Goal: Task Accomplishment & Management: Manage account settings

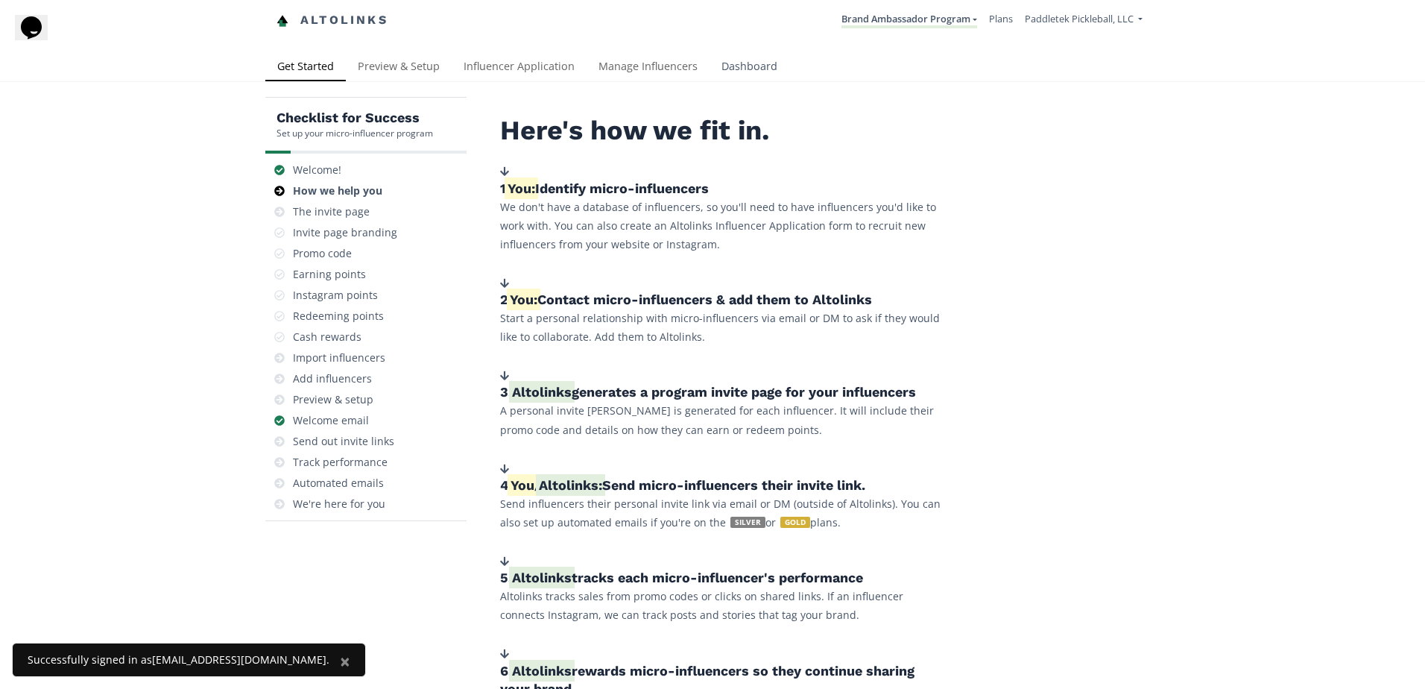
click at [770, 60] on link "Dashboard" at bounding box center [750, 68] width 80 height 30
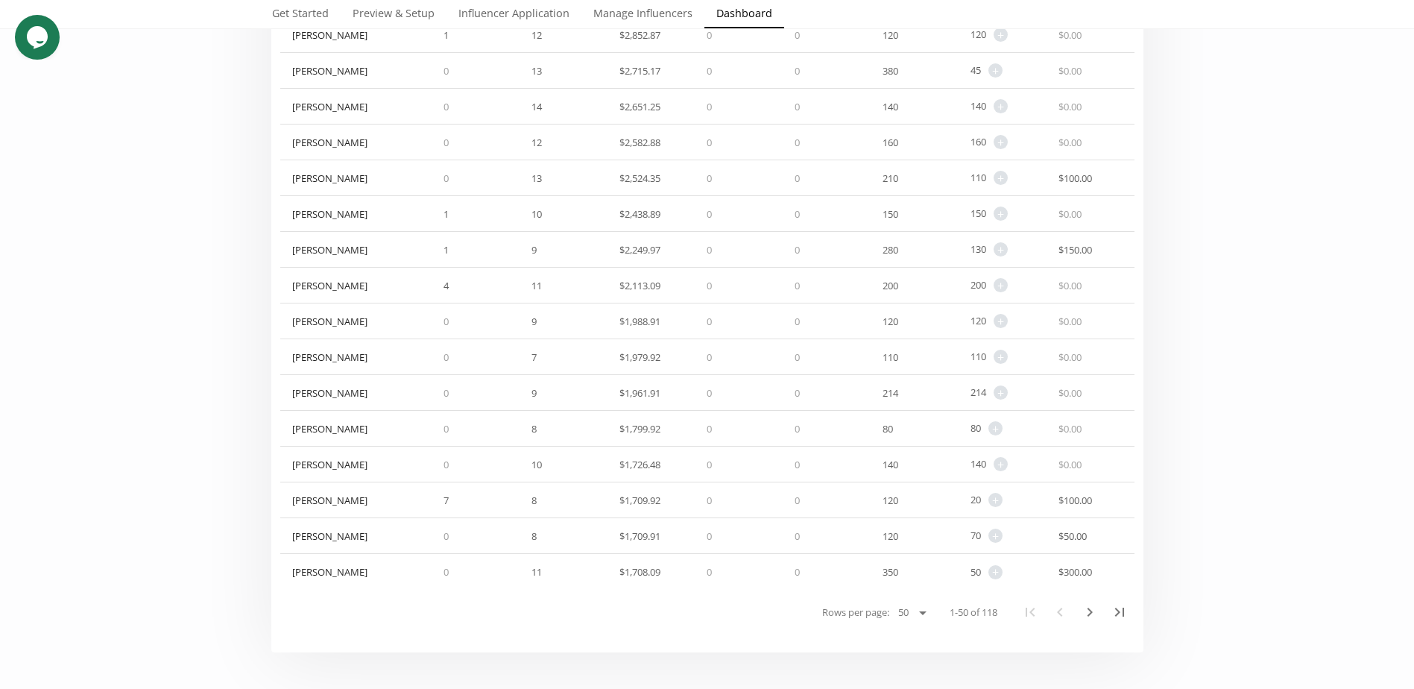
scroll to position [1491, 0]
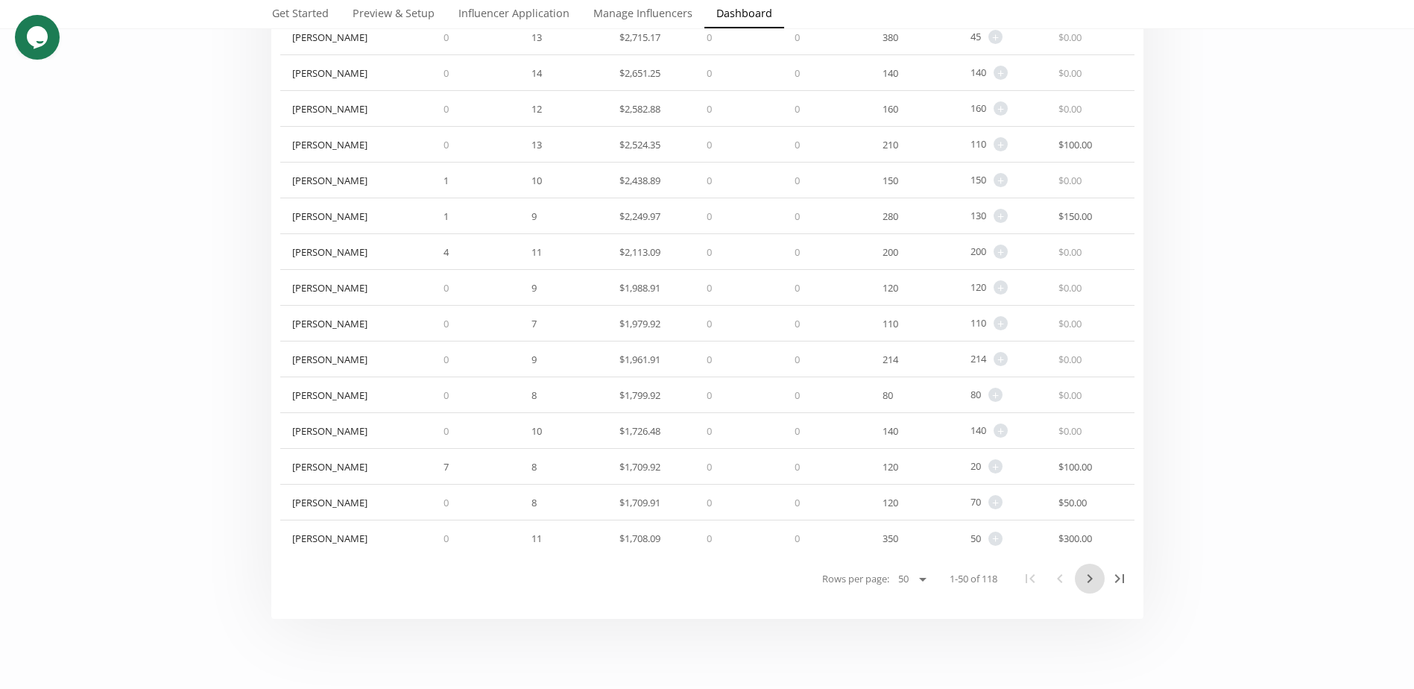
click at [1092, 584] on icon "Next Page" at bounding box center [1090, 579] width 18 height 18
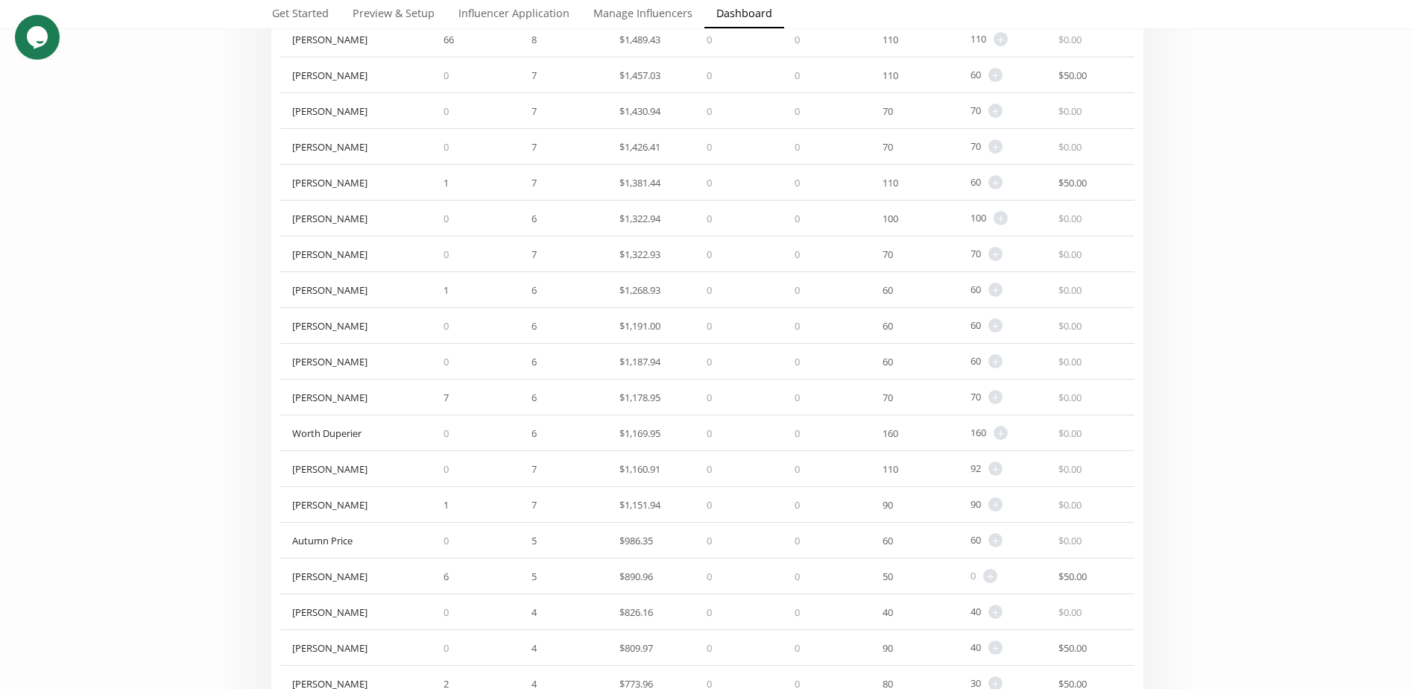
scroll to position [298, 0]
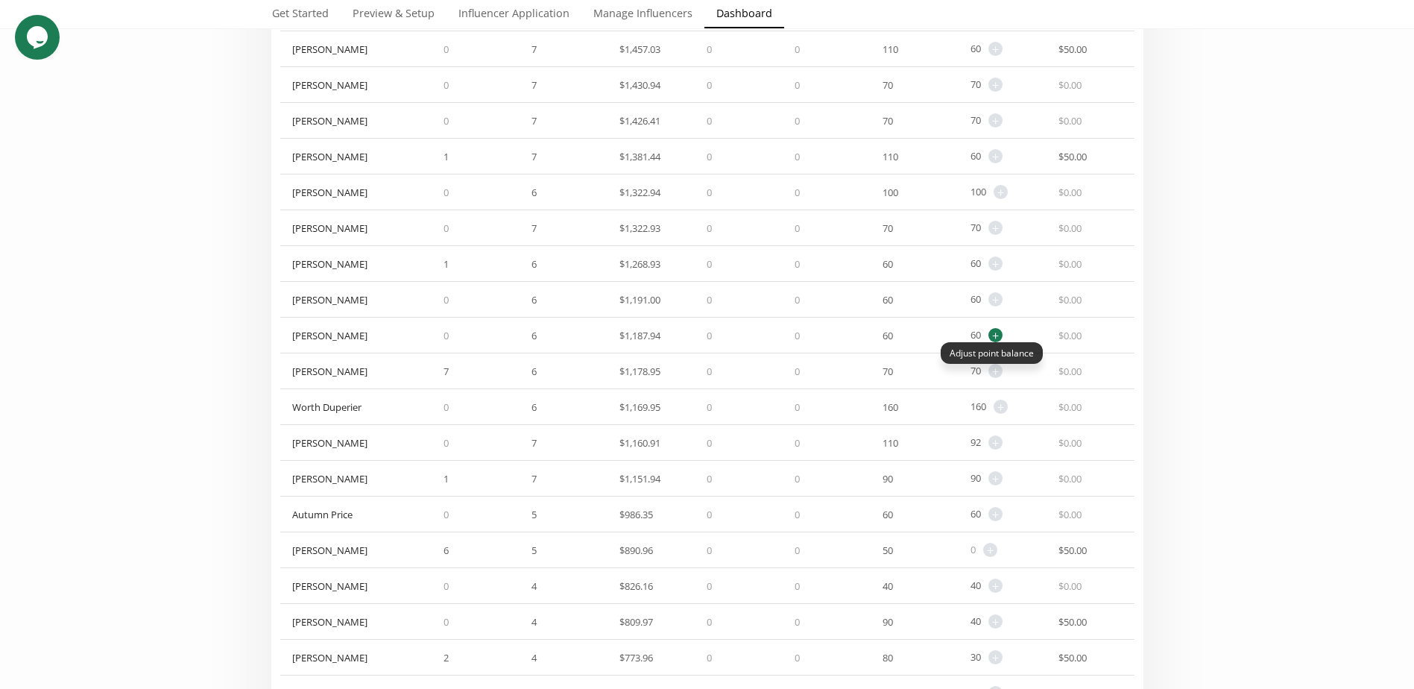
click at [994, 335] on span "+" at bounding box center [996, 335] width 14 height 14
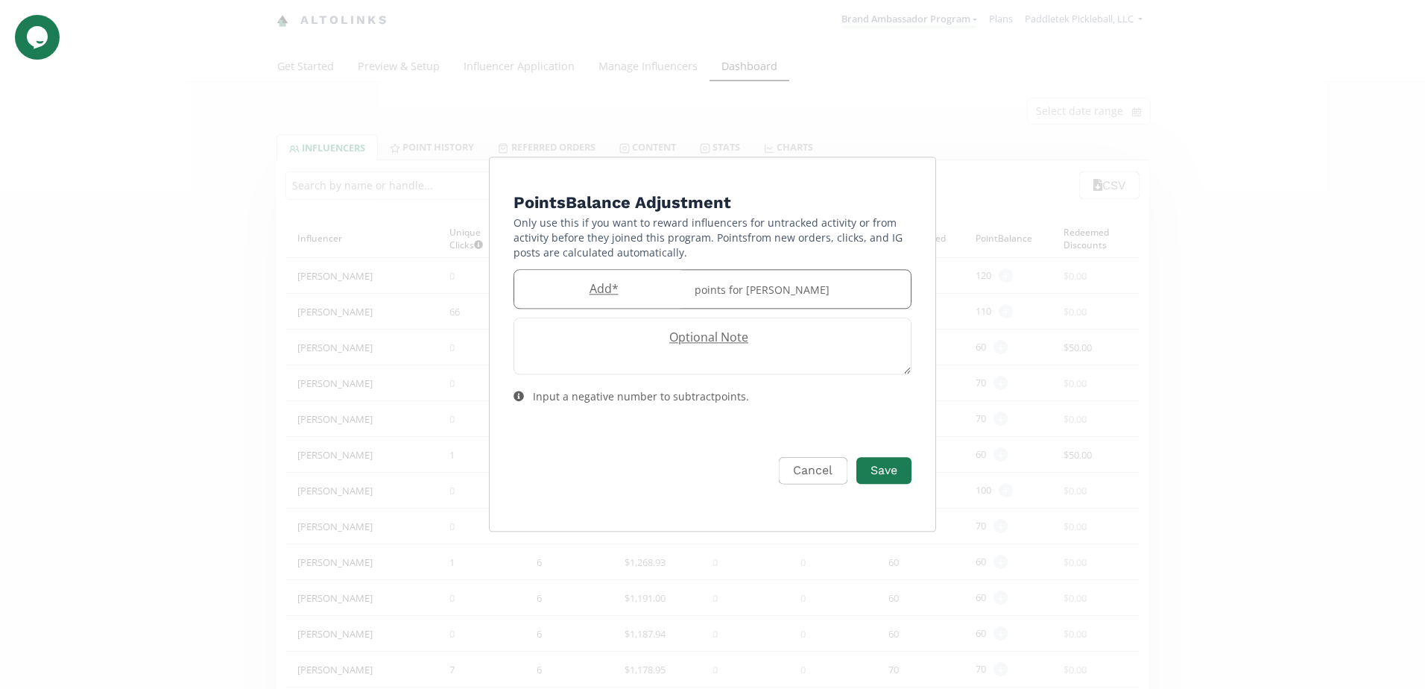
click at [609, 293] on label "Add *" at bounding box center [599, 288] width 171 height 17
type input "10"
click at [873, 466] on button "Save" at bounding box center [884, 471] width 60 height 32
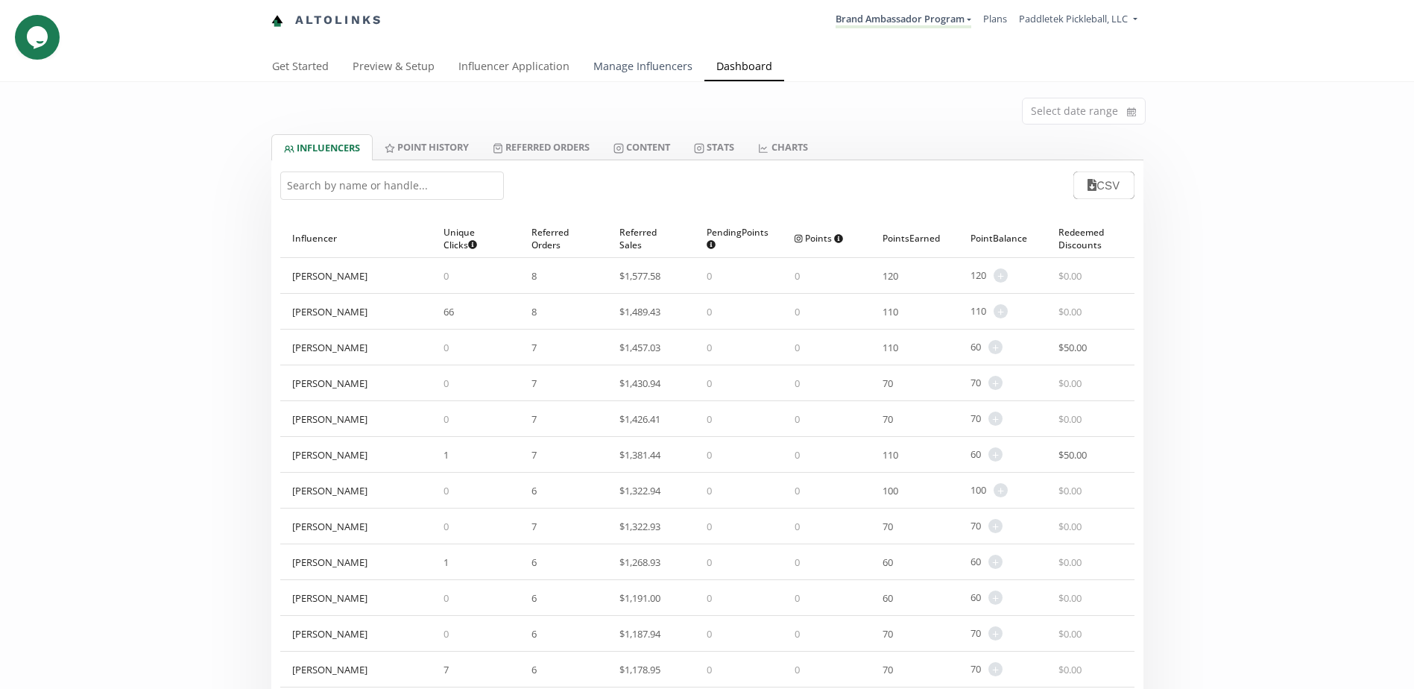
click at [640, 64] on link "Manage Influencers" at bounding box center [642, 68] width 123 height 30
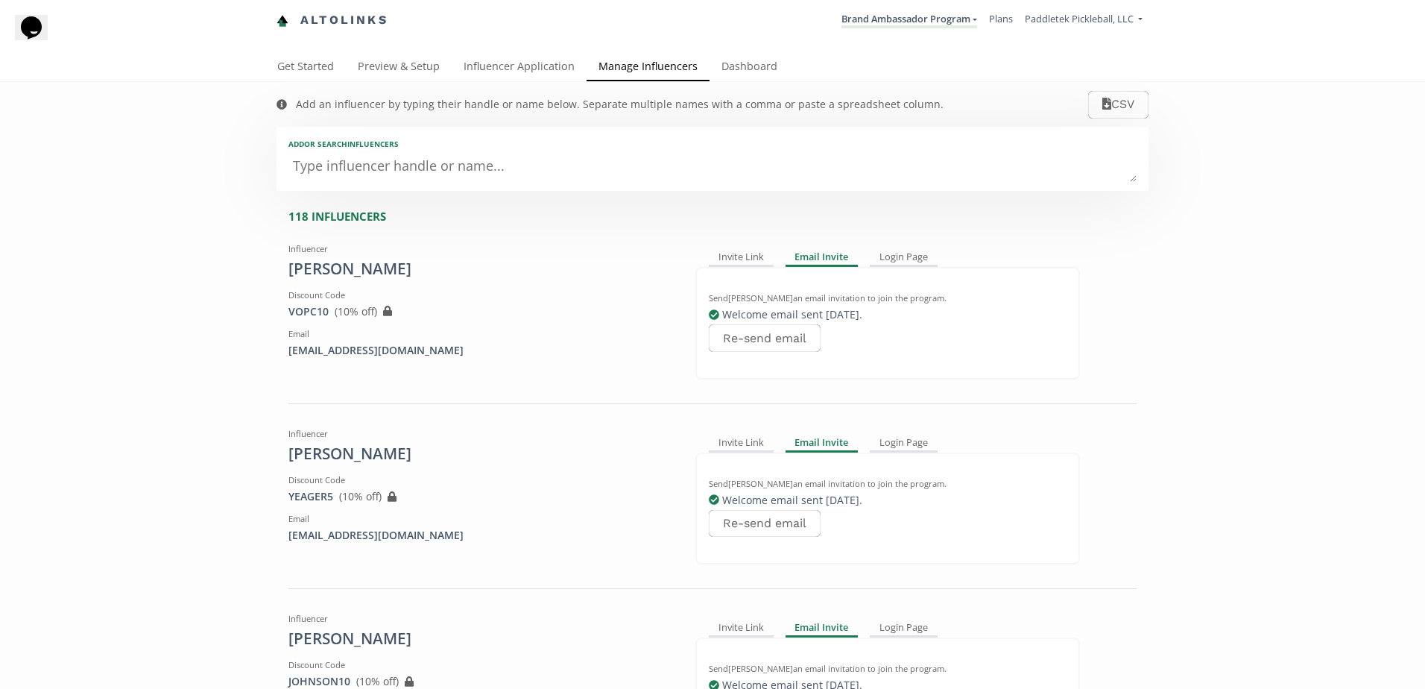
click at [391, 175] on textarea at bounding box center [713, 167] width 848 height 30
type textarea "pi"
type input "pi"
type input "PI"
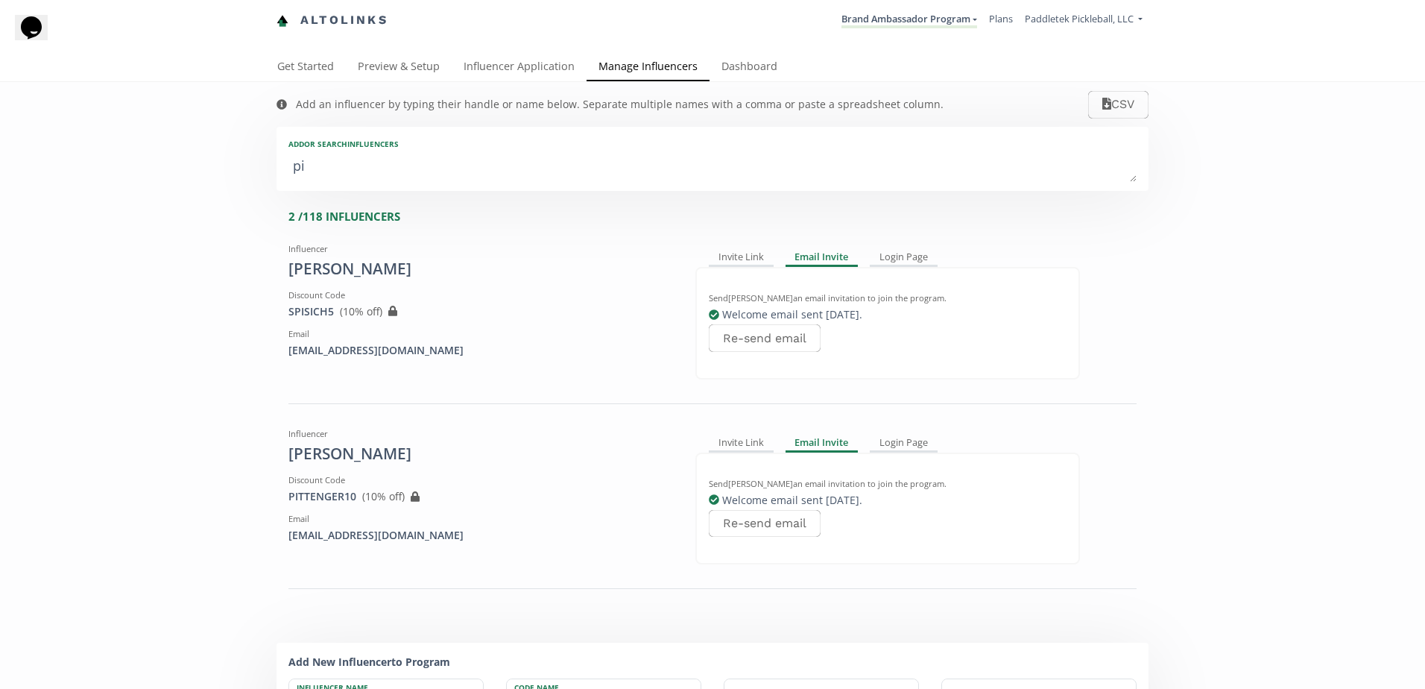
type textarea "pit"
type input "pit"
type input "PIT"
type textarea "pitt"
type input "pitt"
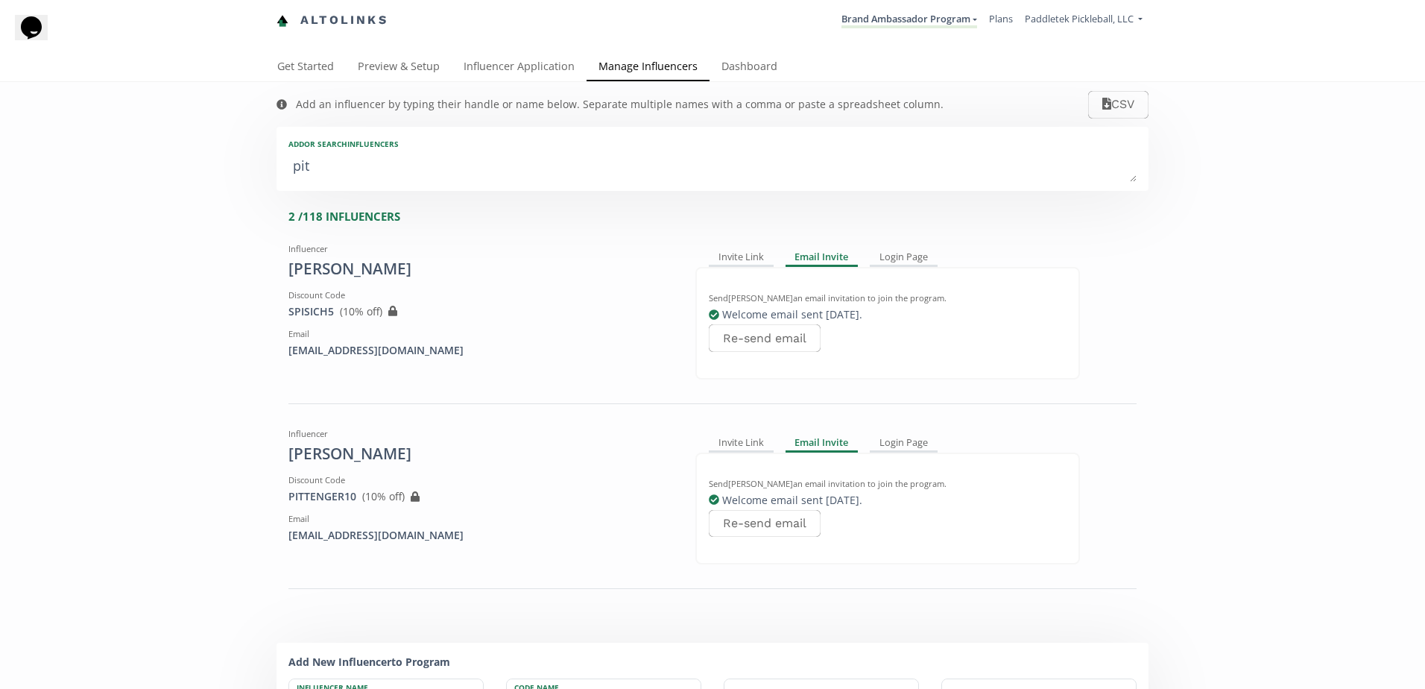
type input "PITT"
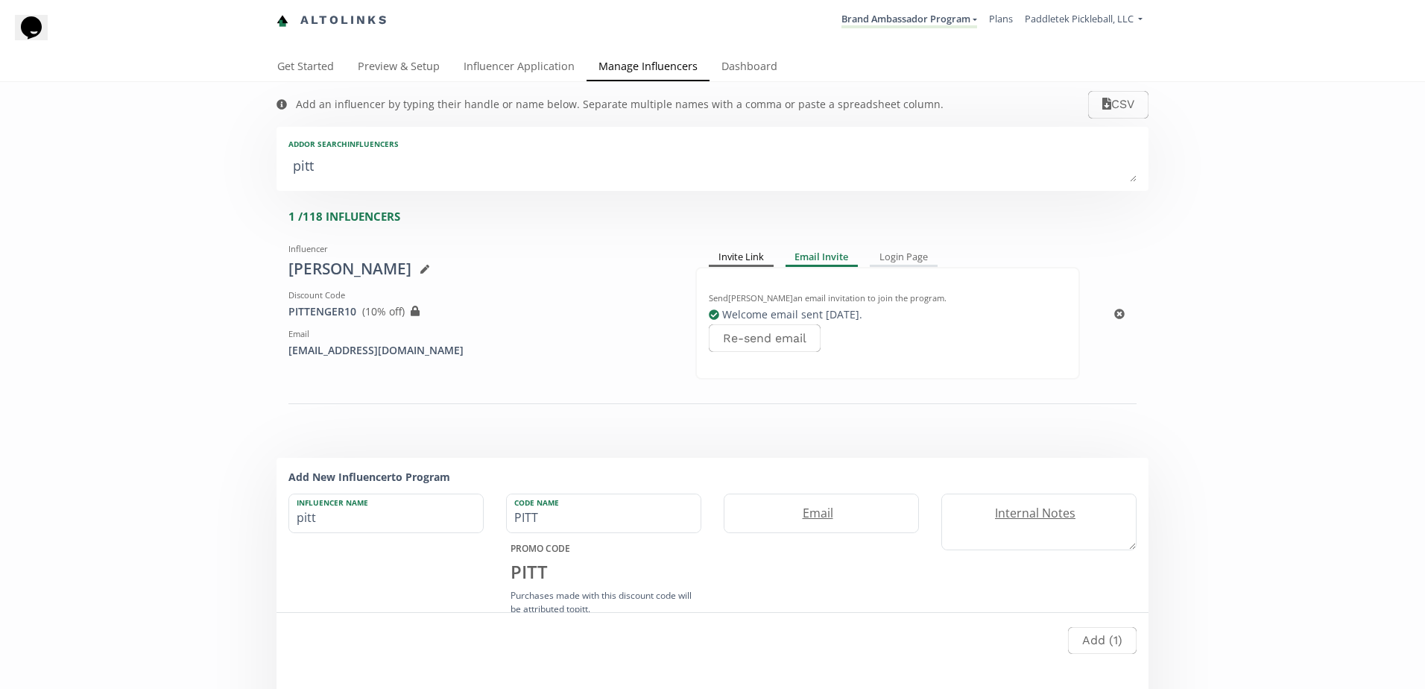
type textarea "pitt"
click at [713, 258] on div "Invite Link" at bounding box center [741, 258] width 65 height 18
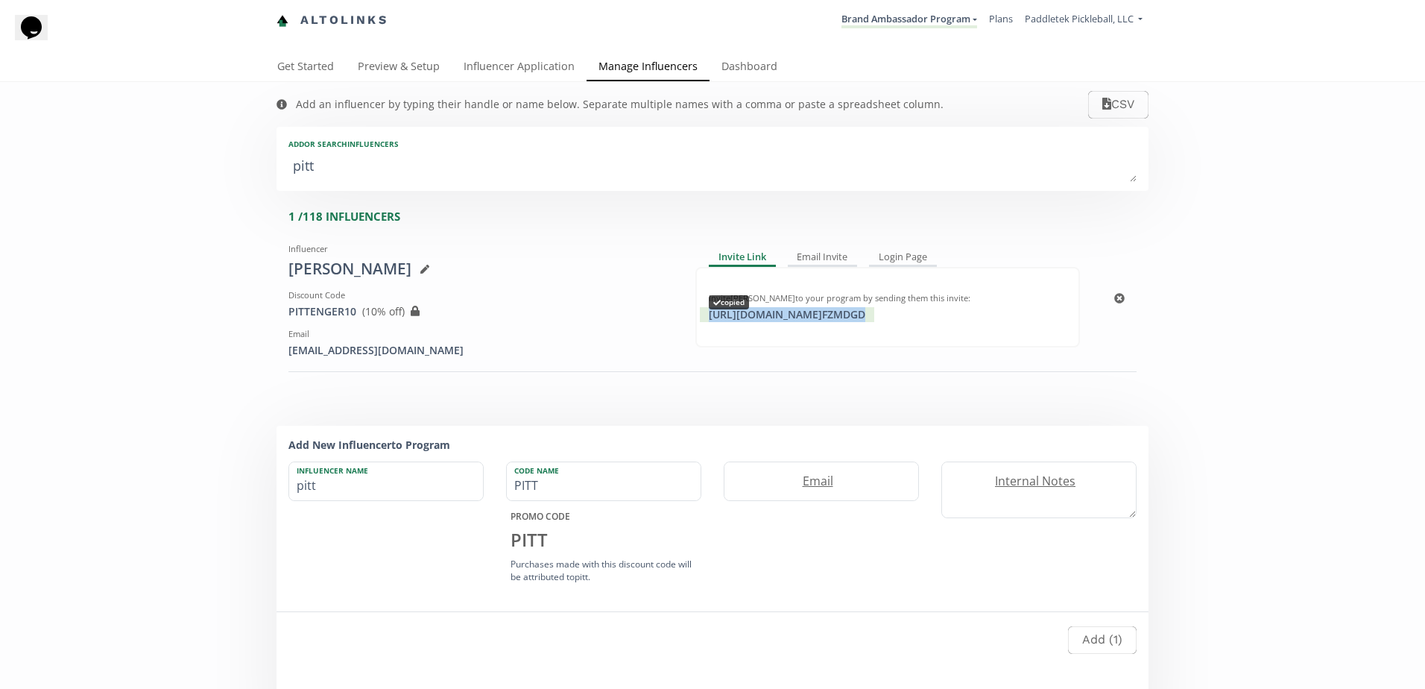
click at [874, 312] on div "https://app.altolinks.com/invite/ FZMDGD copied" at bounding box center [787, 314] width 174 height 15
copy div "https://app.altolinks.com/invite/ FZMDGD"
